Goal: Browse casually

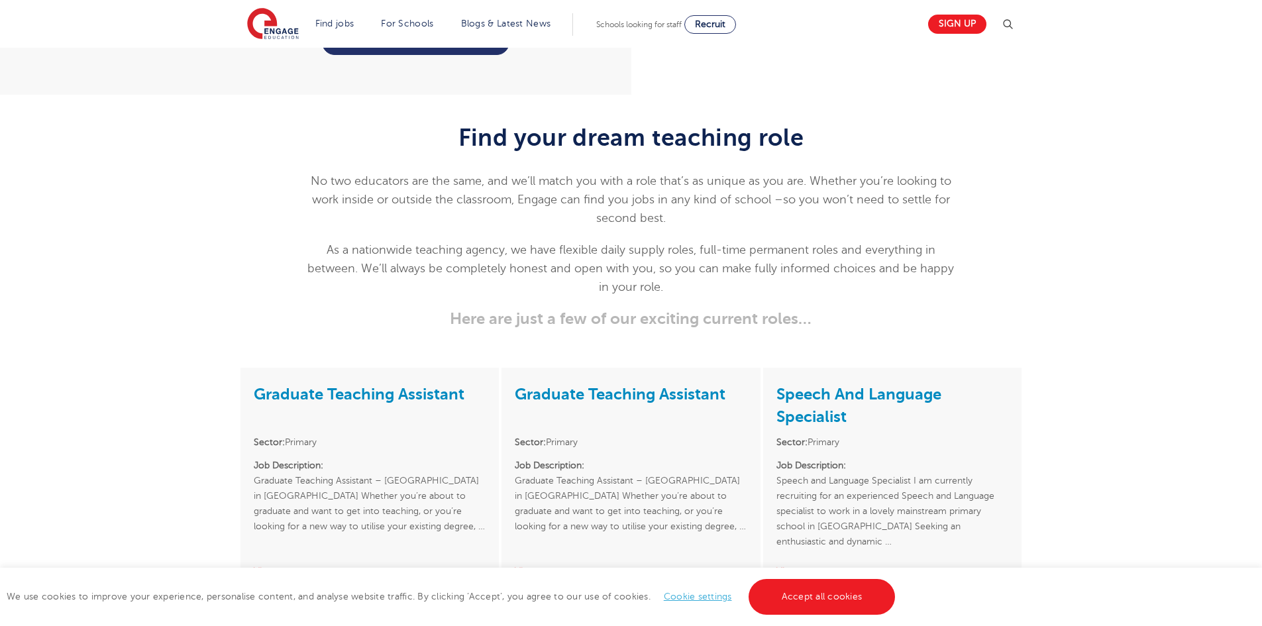
scroll to position [2897, 0]
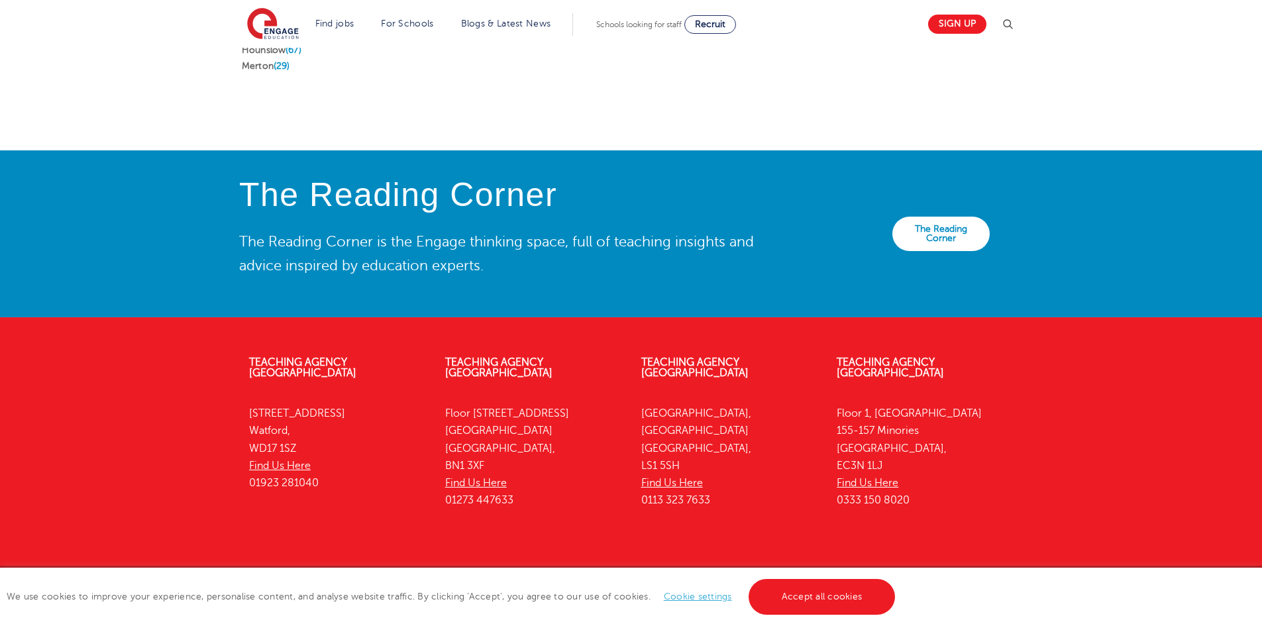
drag, startPoint x: 1081, startPoint y: 400, endPoint x: 1075, endPoint y: 526, distance: 125.4
click at [783, 600] on link "Accept all cookies" at bounding box center [822, 597] width 147 height 36
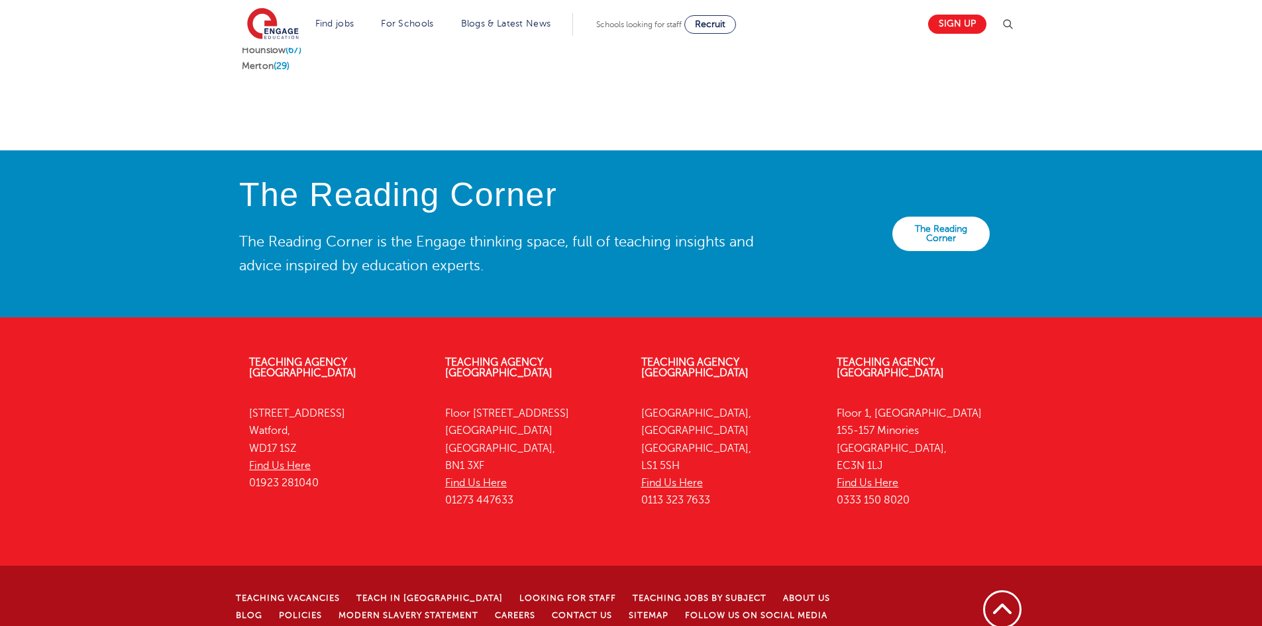
drag, startPoint x: 1163, startPoint y: 176, endPoint x: 1156, endPoint y: 584, distance: 408.3
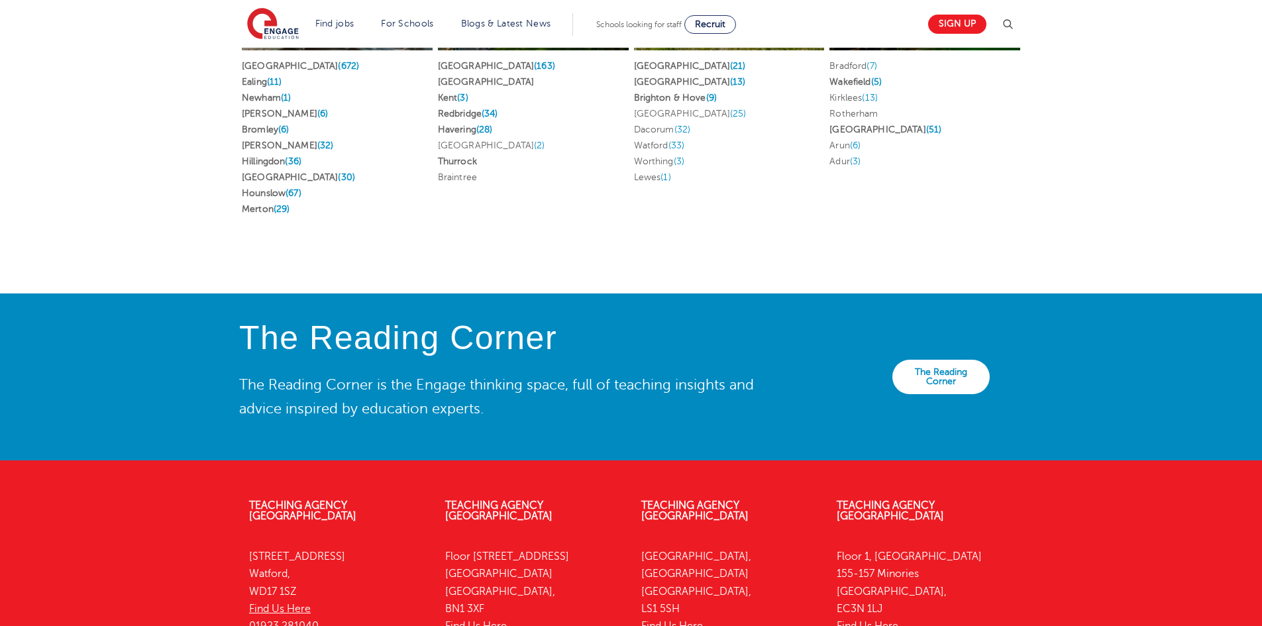
scroll to position [2897, 0]
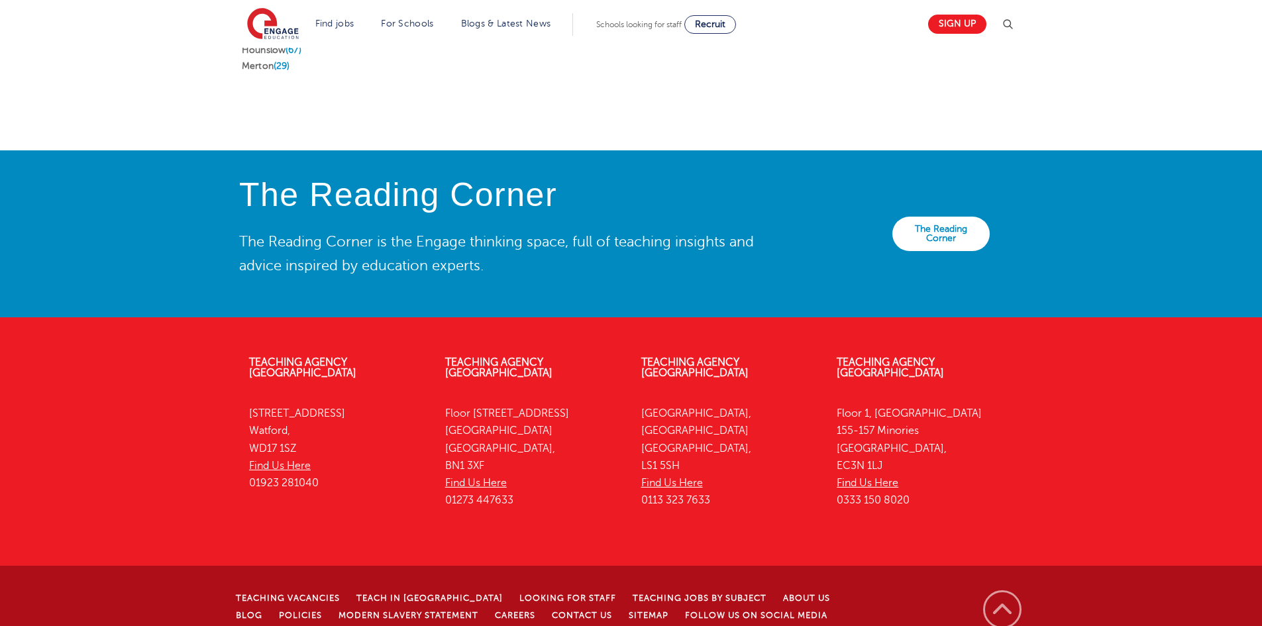
drag, startPoint x: 114, startPoint y: 314, endPoint x: 115, endPoint y: 494, distance: 180.3
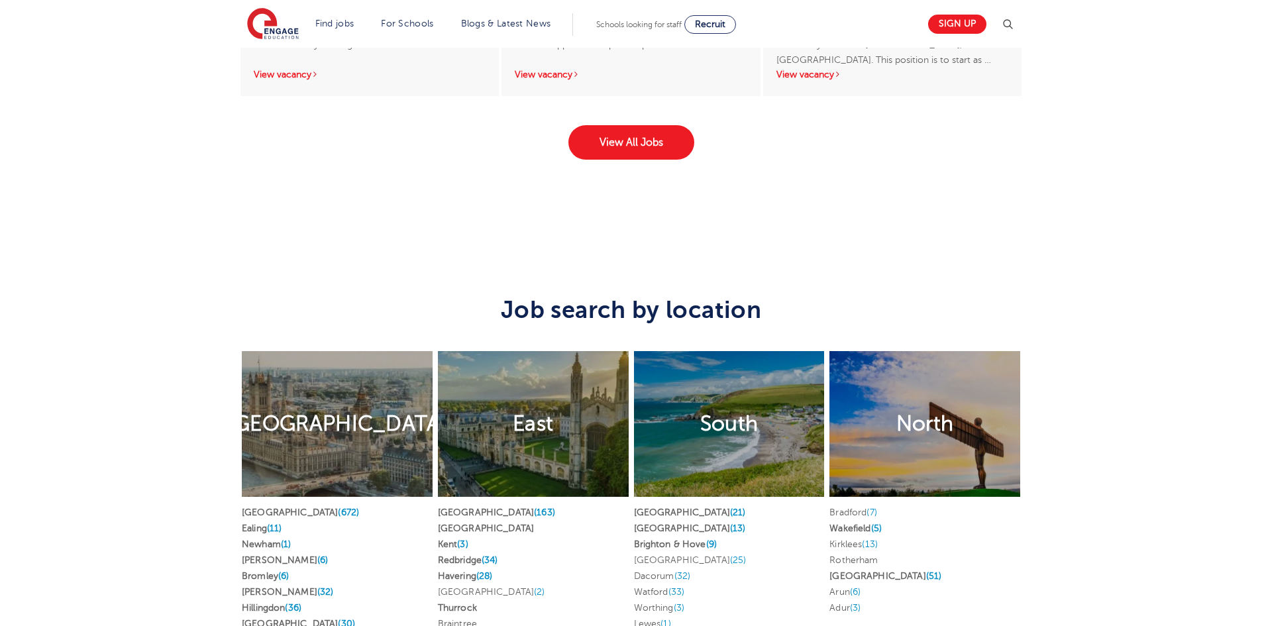
scroll to position [0, 0]
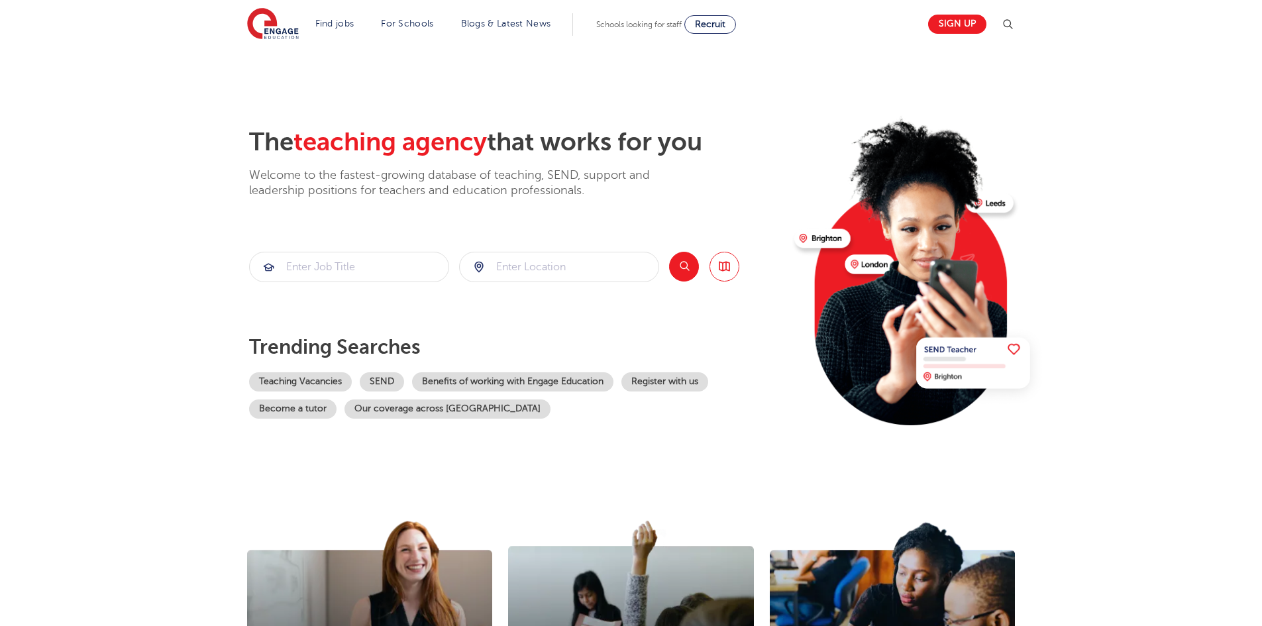
drag, startPoint x: 170, startPoint y: 493, endPoint x: 157, endPoint y: 147, distance: 346.1
